Goal: Check status: Check status

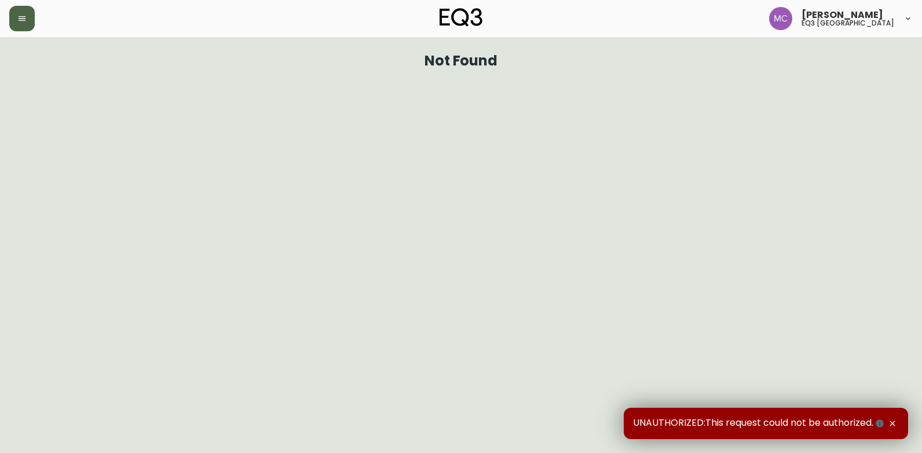
click at [29, 7] on button "button" at bounding box center [21, 18] width 25 height 25
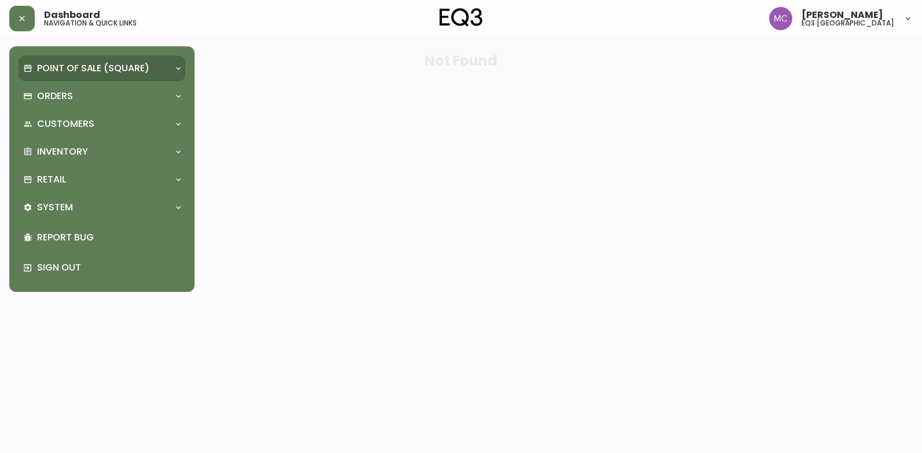
click at [134, 68] on p "Point of Sale (Square)" at bounding box center [93, 68] width 112 height 13
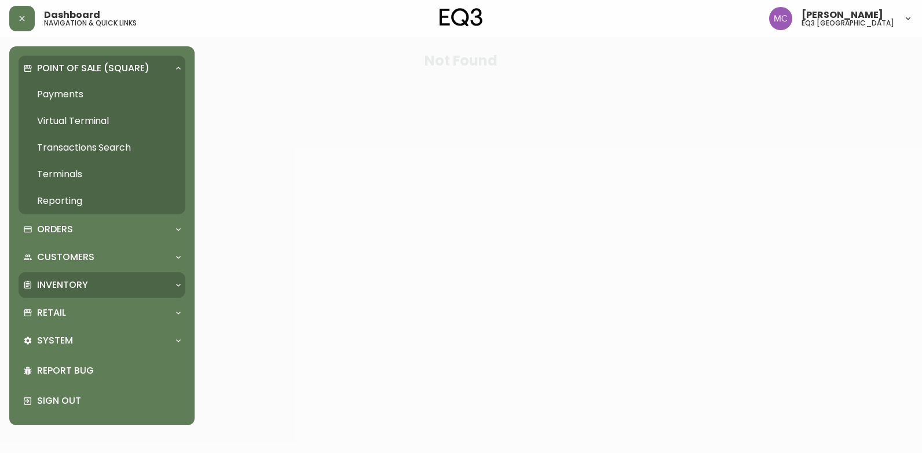
drag, startPoint x: 111, startPoint y: 284, endPoint x: 118, endPoint y: 295, distance: 12.5
click at [114, 287] on div "Inventory" at bounding box center [96, 285] width 146 height 13
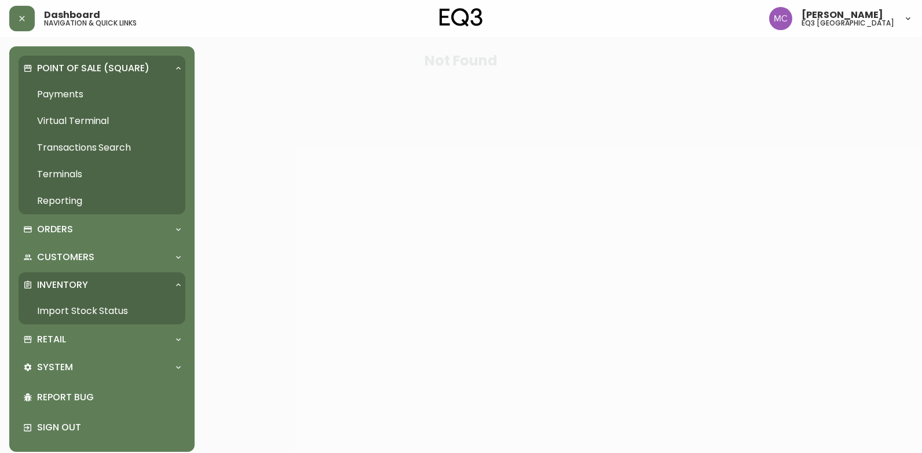
click at [115, 305] on link "Import Stock Status" at bounding box center [102, 311] width 167 height 27
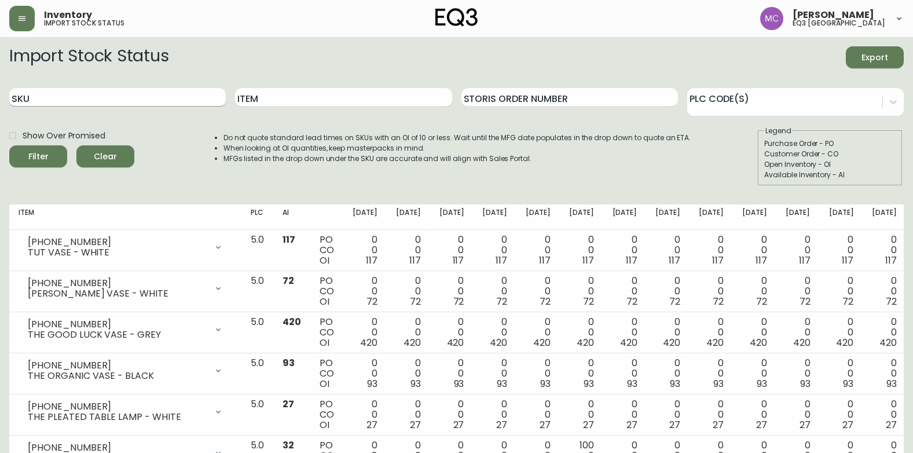
click at [108, 92] on input "SKU" at bounding box center [117, 97] width 217 height 19
type input "3020-630-16-B"
click at [142, 83] on div "SKU 3020-630-16-B" at bounding box center [117, 98] width 217 height 38
click at [109, 99] on input "3020-630-16-B" at bounding box center [117, 97] width 217 height 19
click at [9, 145] on button "Filter" at bounding box center [38, 156] width 58 height 22
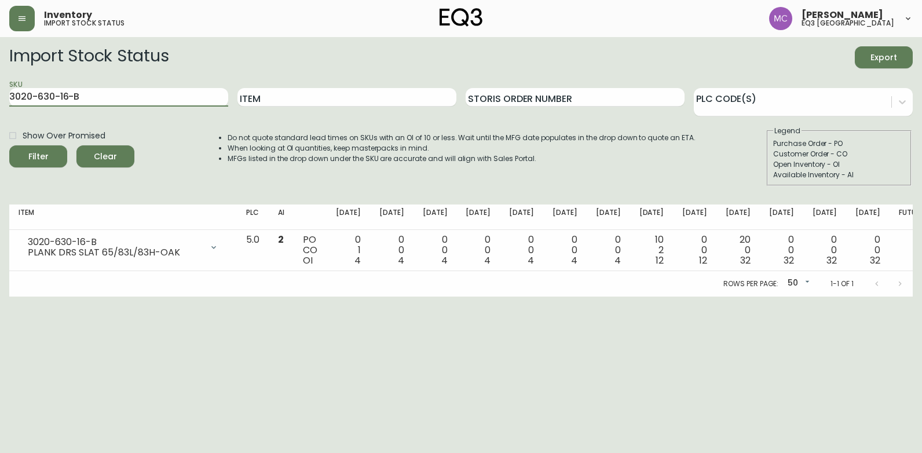
drag, startPoint x: 118, startPoint y: 95, endPoint x: -2, endPoint y: 64, distance: 124.4
click at [0, 64] on html "Inventory import stock status [PERSON_NAME] eq3 [GEOGRAPHIC_DATA] Import Stock …" at bounding box center [461, 148] width 922 height 296
click at [310, 90] on input "Item" at bounding box center [346, 97] width 219 height 19
type input "PLANK"
click at [9, 145] on button "Filter" at bounding box center [38, 156] width 58 height 22
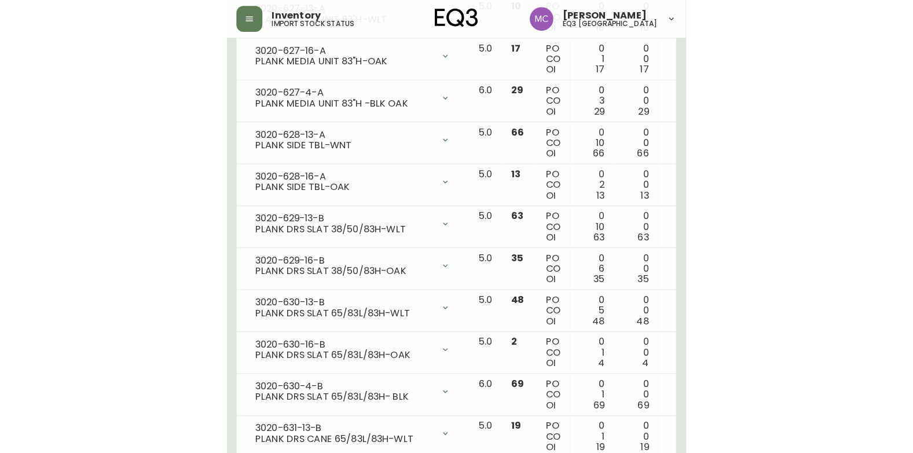
scroll to position [686, 0]
